Goal: Find specific page/section: Find specific page/section

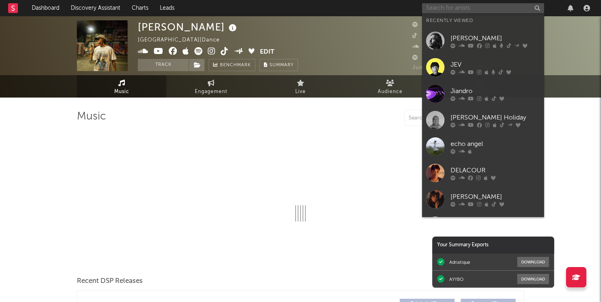
click at [448, 7] on input "text" at bounding box center [483, 8] width 122 height 10
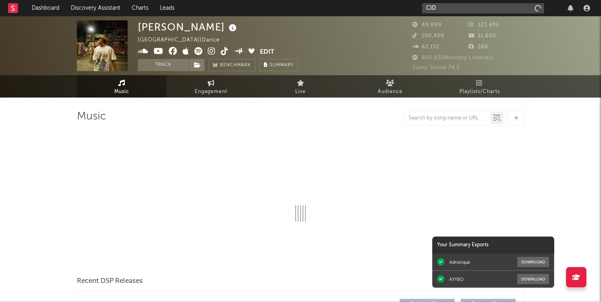
type input "CID"
select select "6m"
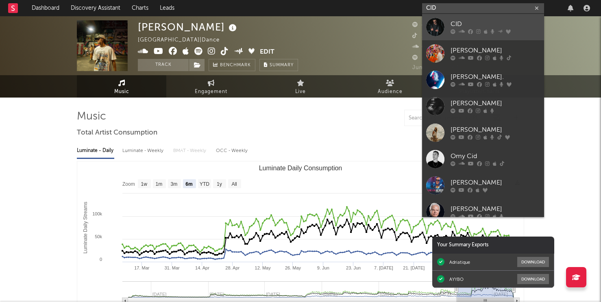
type input "CID"
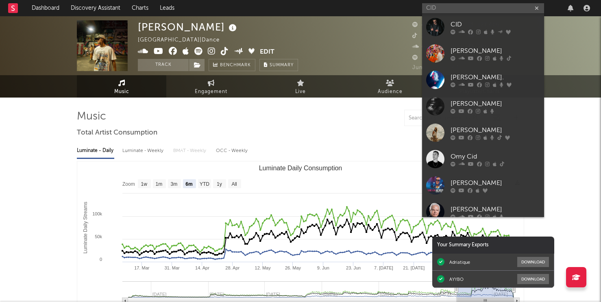
click at [498, 30] on icon at bounding box center [500, 31] width 5 height 5
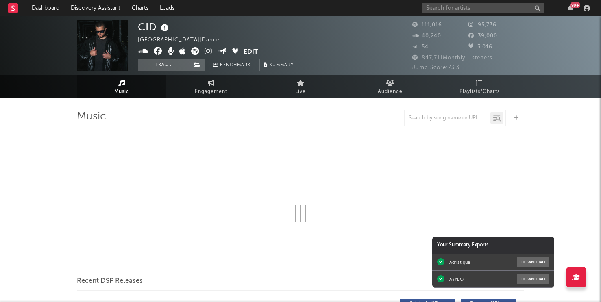
select select "6m"
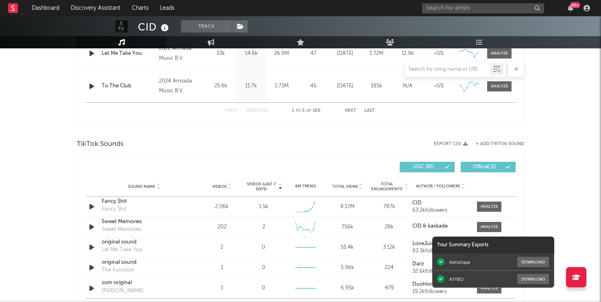
scroll to position [498, 0]
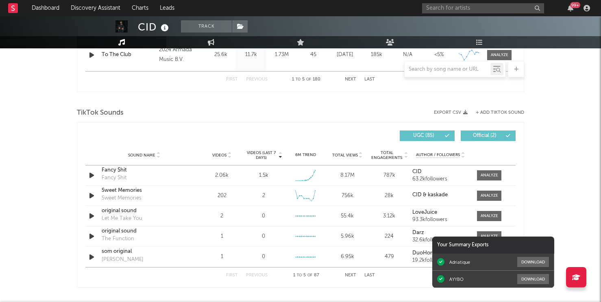
click at [314, 122] on div "TikTok Sounds Export CSV + Add TikTok Sound Videos (last 7 days) Sound Name Vid…" at bounding box center [300, 197] width 447 height 182
click at [307, 135] on div "UGC ( 85 ) Official ( 2 )" at bounding box center [408, 136] width 215 height 11
click at [496, 174] on div at bounding box center [489, 175] width 17 height 6
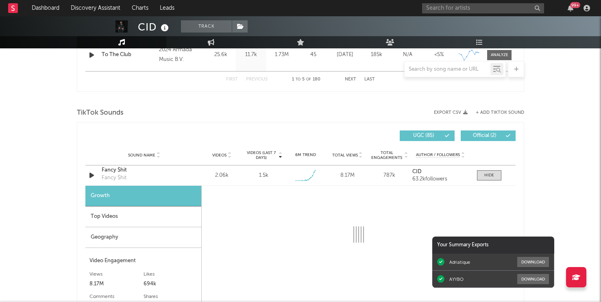
select select "1w"
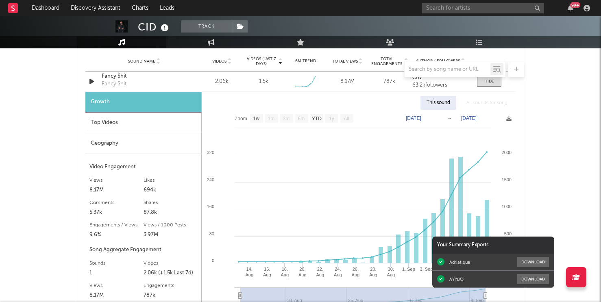
scroll to position [606, 0]
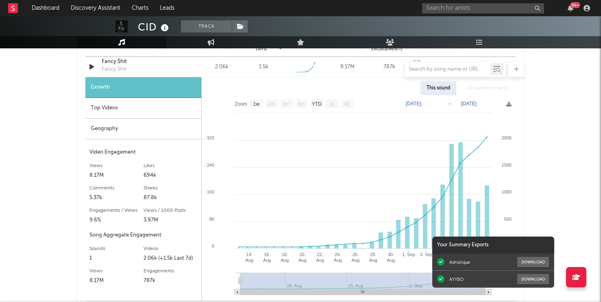
click at [575, 230] on div "CID Track [GEOGRAPHIC_DATA] | Dance Edit Track Benchmark Summary 111,016 95,736…" at bounding box center [300, 136] width 601 height 1453
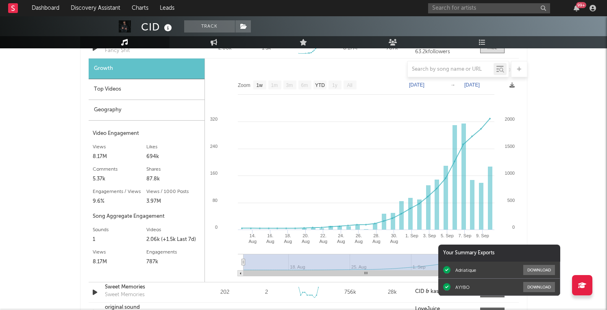
scroll to position [625, 0]
